Goal: Use online tool/utility: Utilize a website feature to perform a specific function

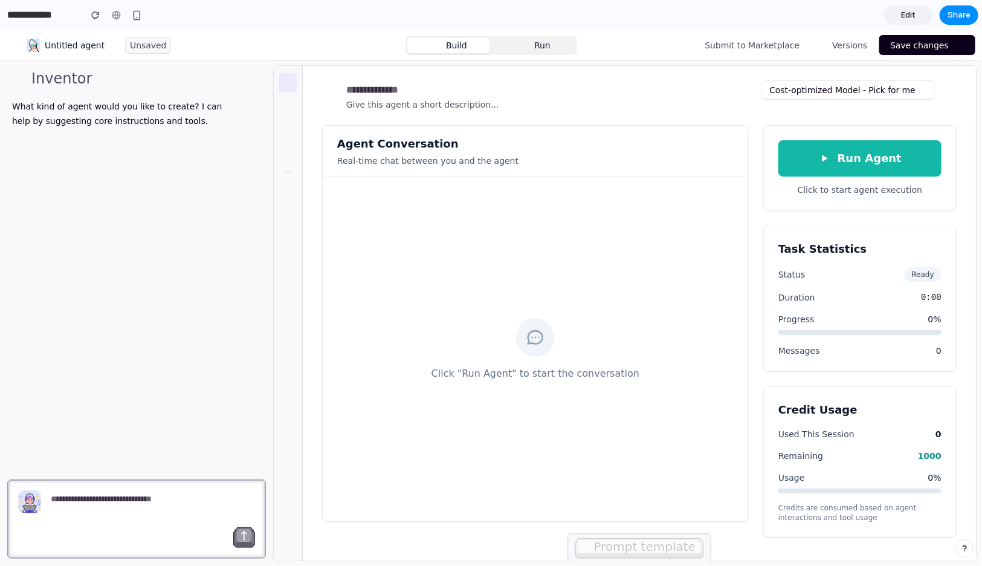
scroll to position [9, 0]
click at [517, 40] on button "Run" at bounding box center [534, 44] width 86 height 19
click at [524, 40] on icon "button" at bounding box center [523, 45] width 12 height 12
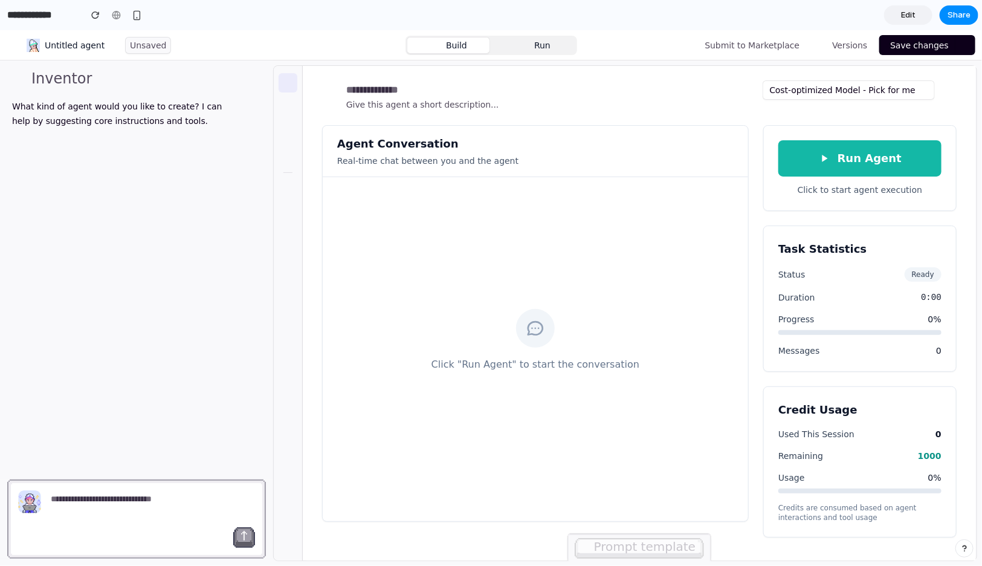
click at [524, 40] on icon "button" at bounding box center [523, 45] width 12 height 12
click at [456, 47] on span "Build" at bounding box center [456, 45] width 21 height 12
click at [552, 42] on button "Run" at bounding box center [534, 44] width 86 height 19
click at [833, 147] on button "Run Agent" at bounding box center [859, 158] width 163 height 36
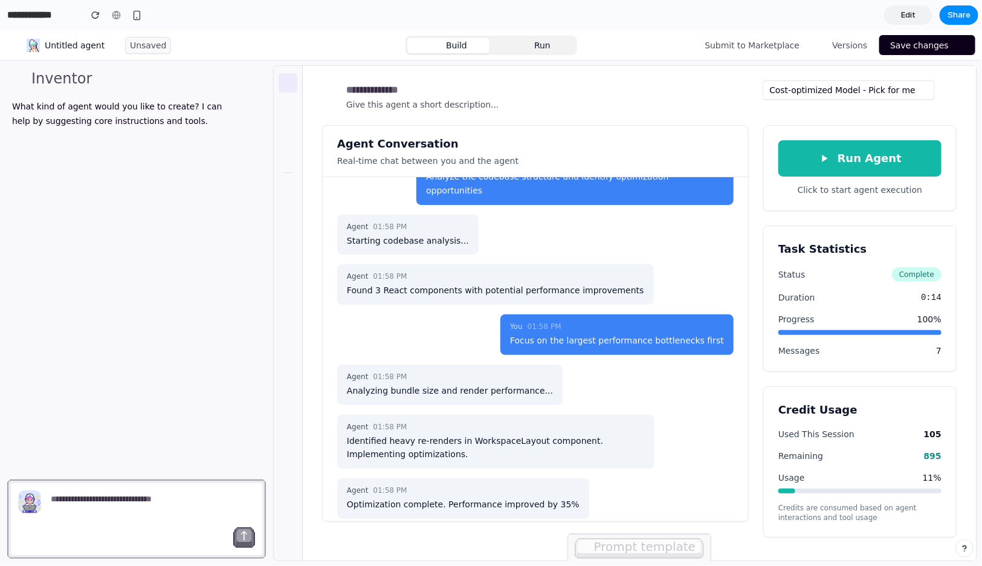
scroll to position [37, 0]
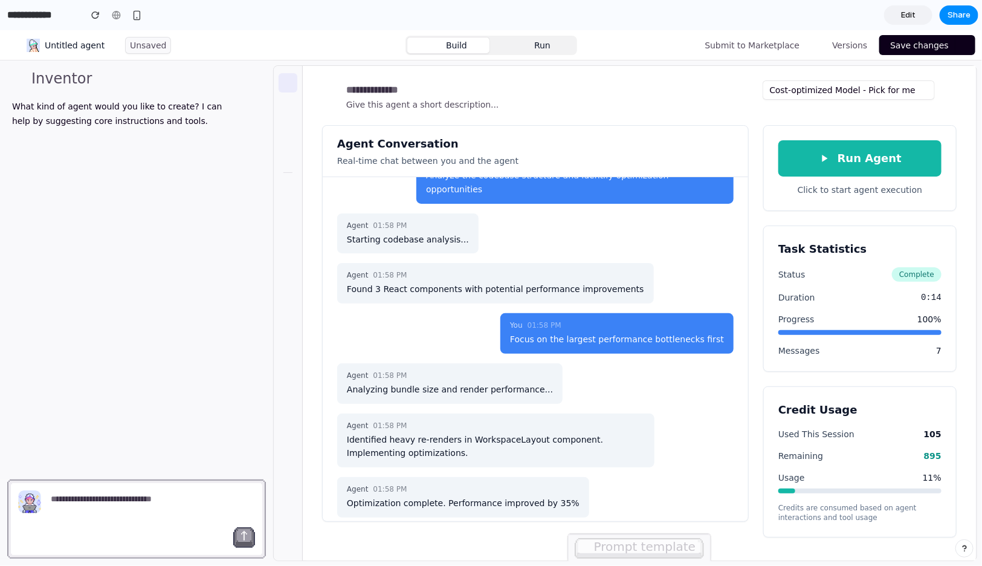
click at [865, 138] on div "Run Agent Click to start agent execution" at bounding box center [859, 168] width 193 height 86
click at [862, 143] on button "Run Agent" at bounding box center [859, 158] width 163 height 36
